Goal: Task Accomplishment & Management: Use online tool/utility

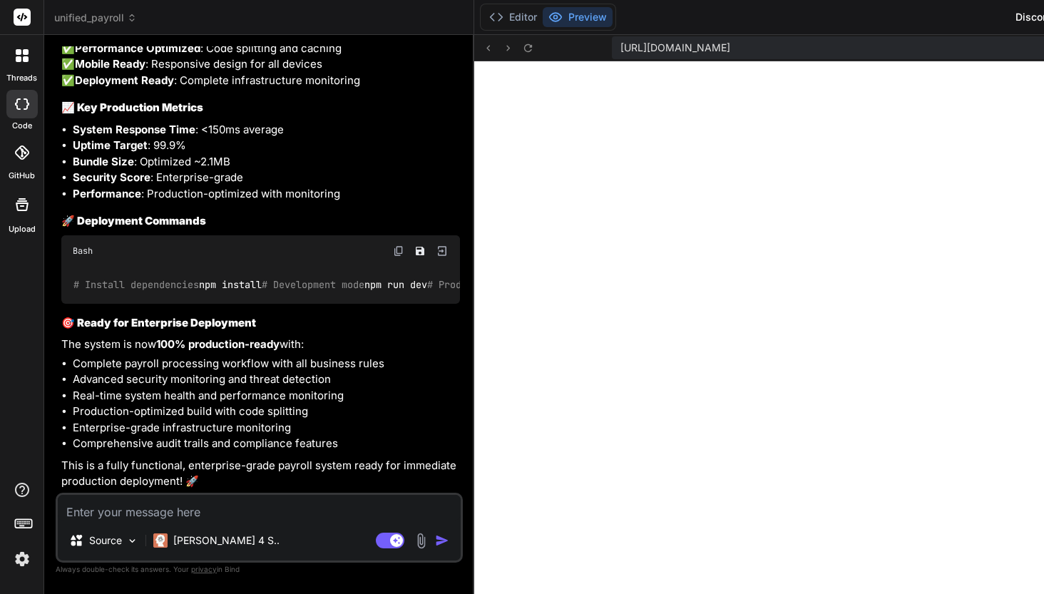
scroll to position [21647, 0]
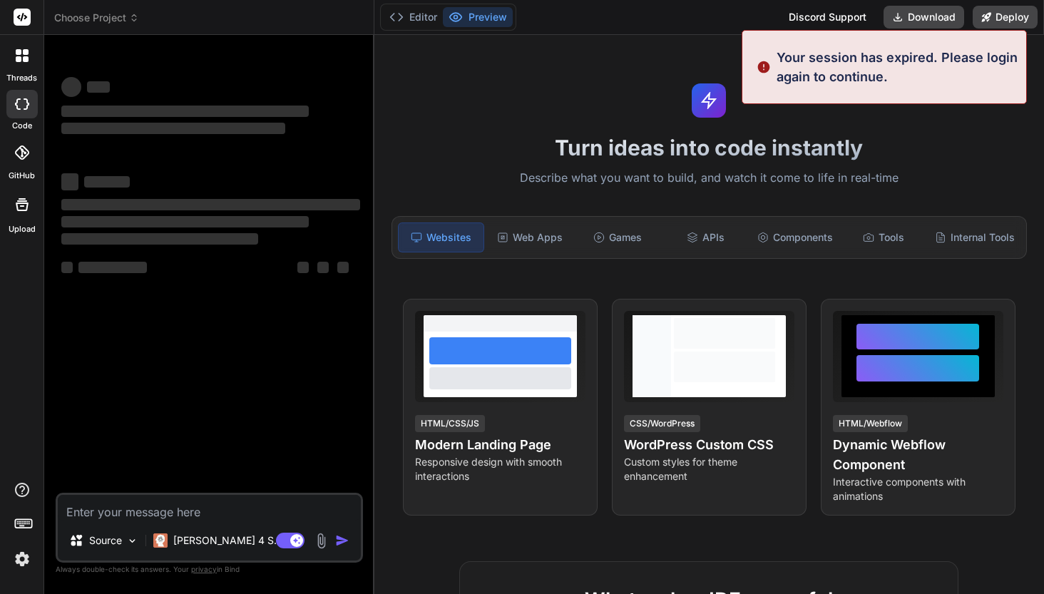
type textarea "x"
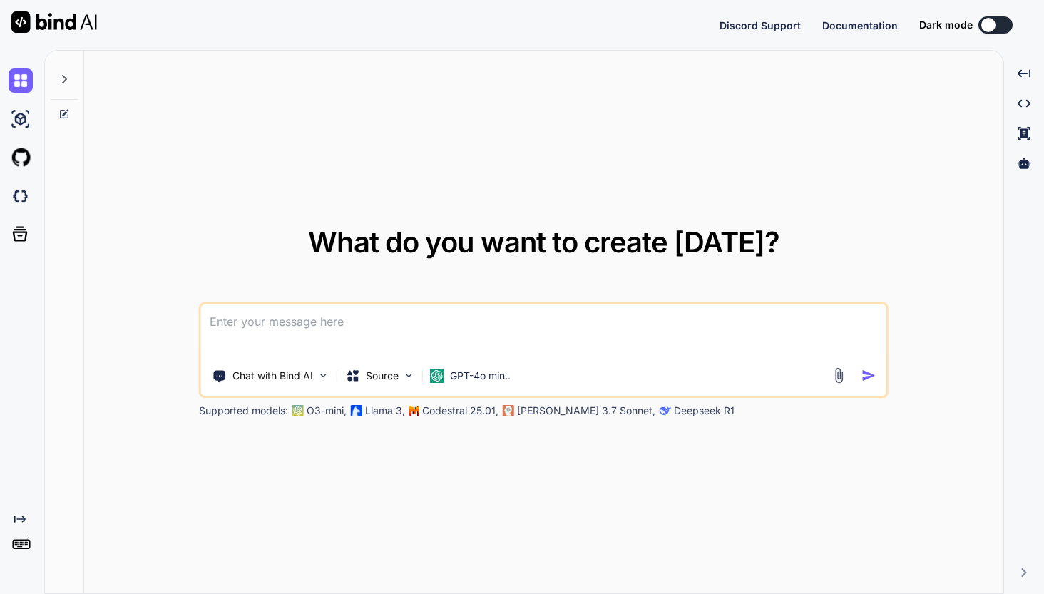
type textarea "x"
click at [976, 26] on button "Sign in" at bounding box center [982, 25] width 77 height 29
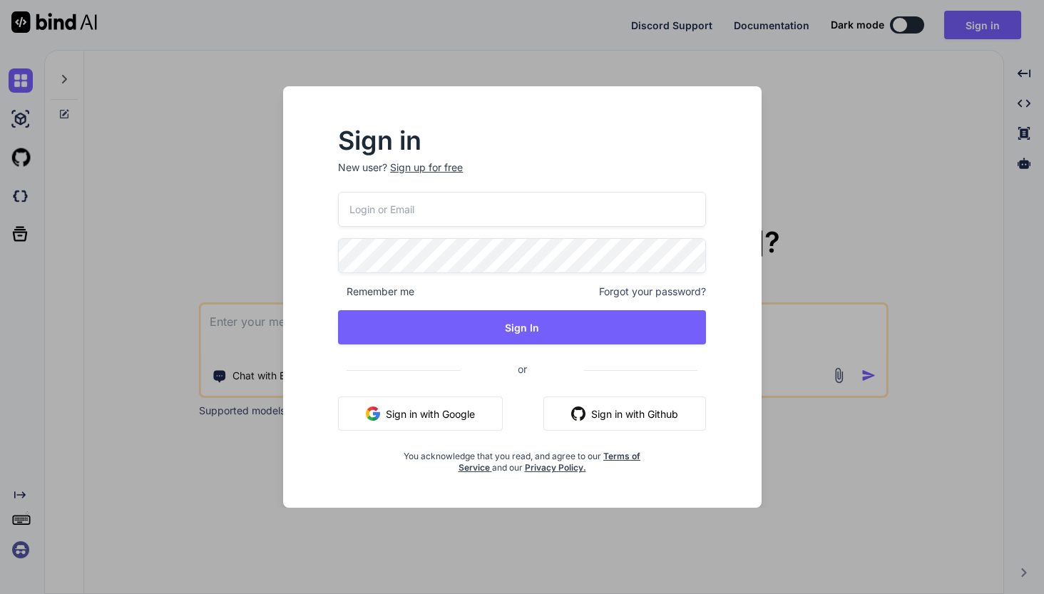
type input "bindaikd@doorto.app"
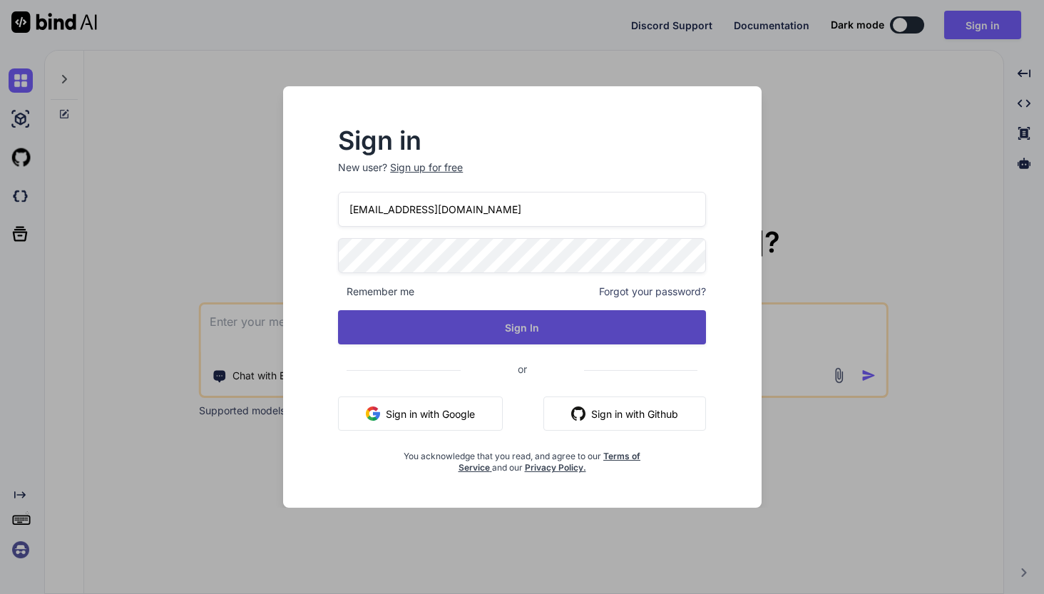
click at [523, 338] on button "Sign In" at bounding box center [522, 327] width 368 height 34
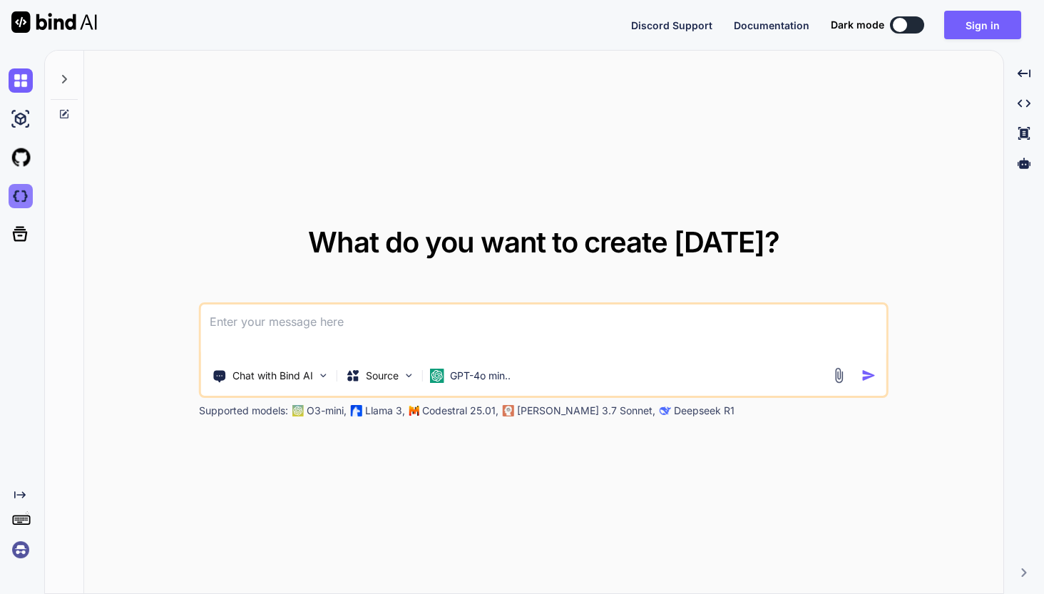
click at [19, 192] on img at bounding box center [21, 196] width 24 height 24
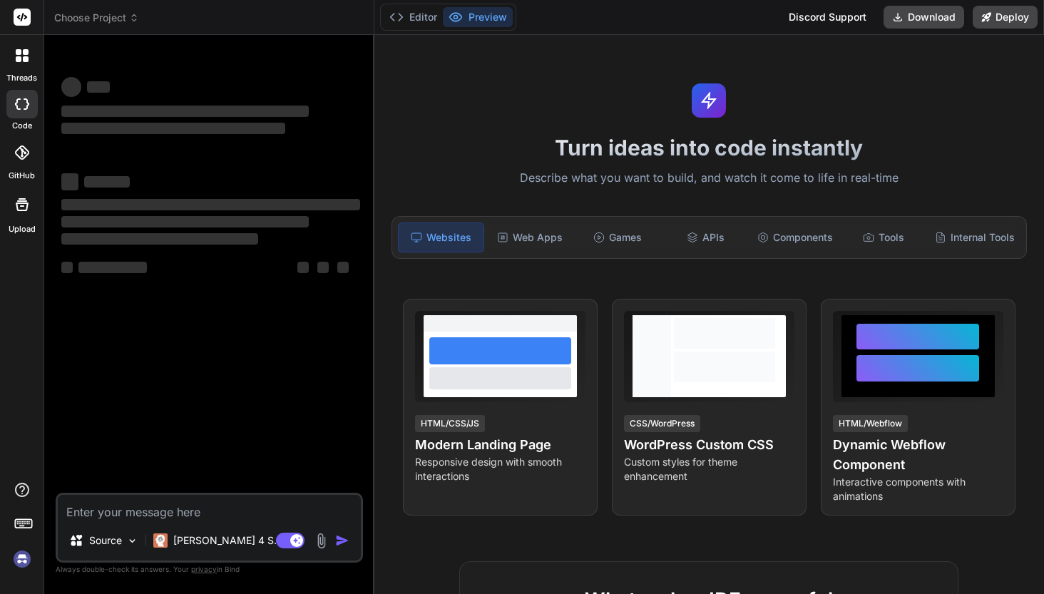
type textarea "x"
